Goal: Go to known website: Go to known website

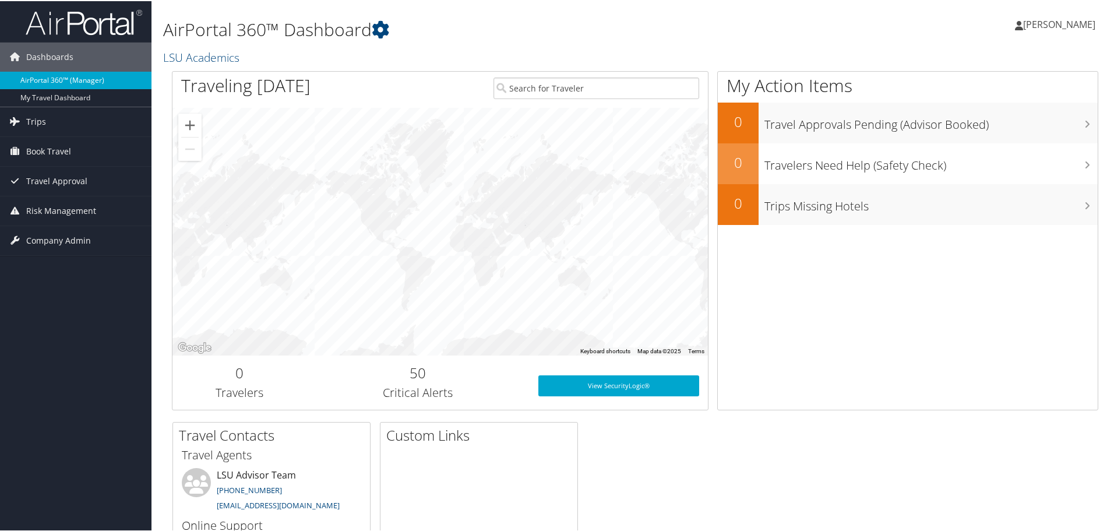
click at [47, 77] on link "AirPortal 360™ (Manager)" at bounding box center [76, 79] width 152 height 17
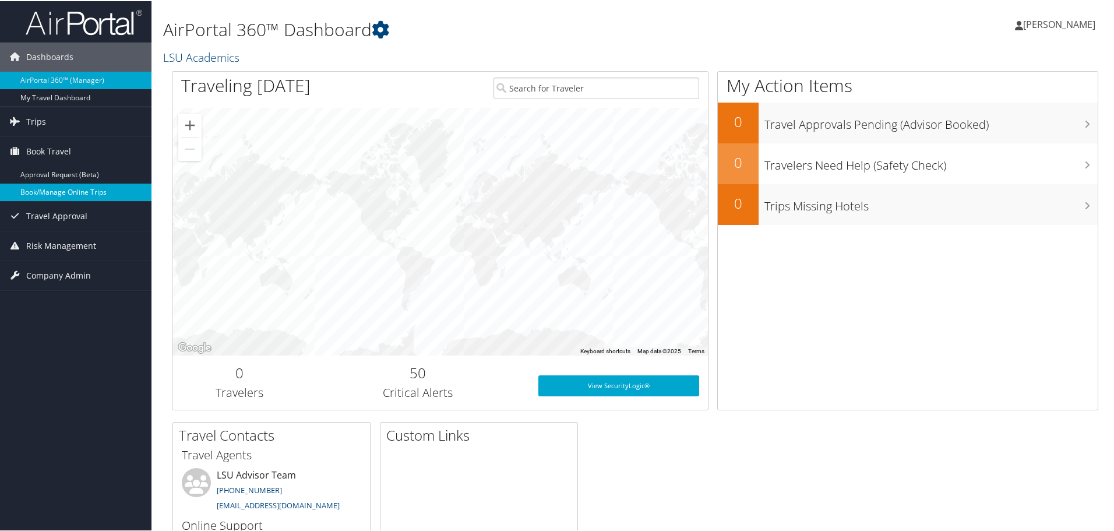
click at [51, 185] on link "Book/Manage Online Trips" at bounding box center [76, 190] width 152 height 17
